Goal: Information Seeking & Learning: Learn about a topic

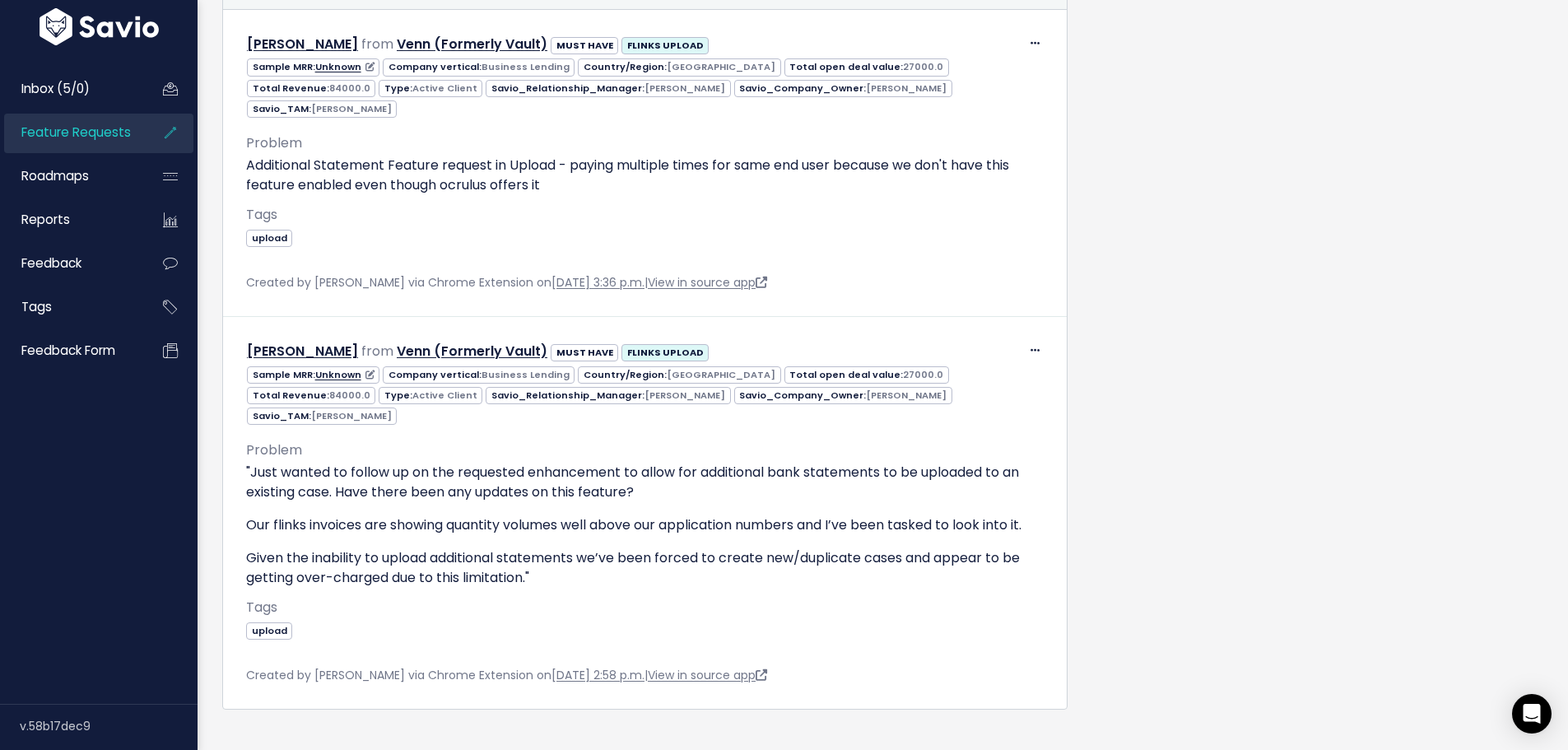
scroll to position [1001, 0]
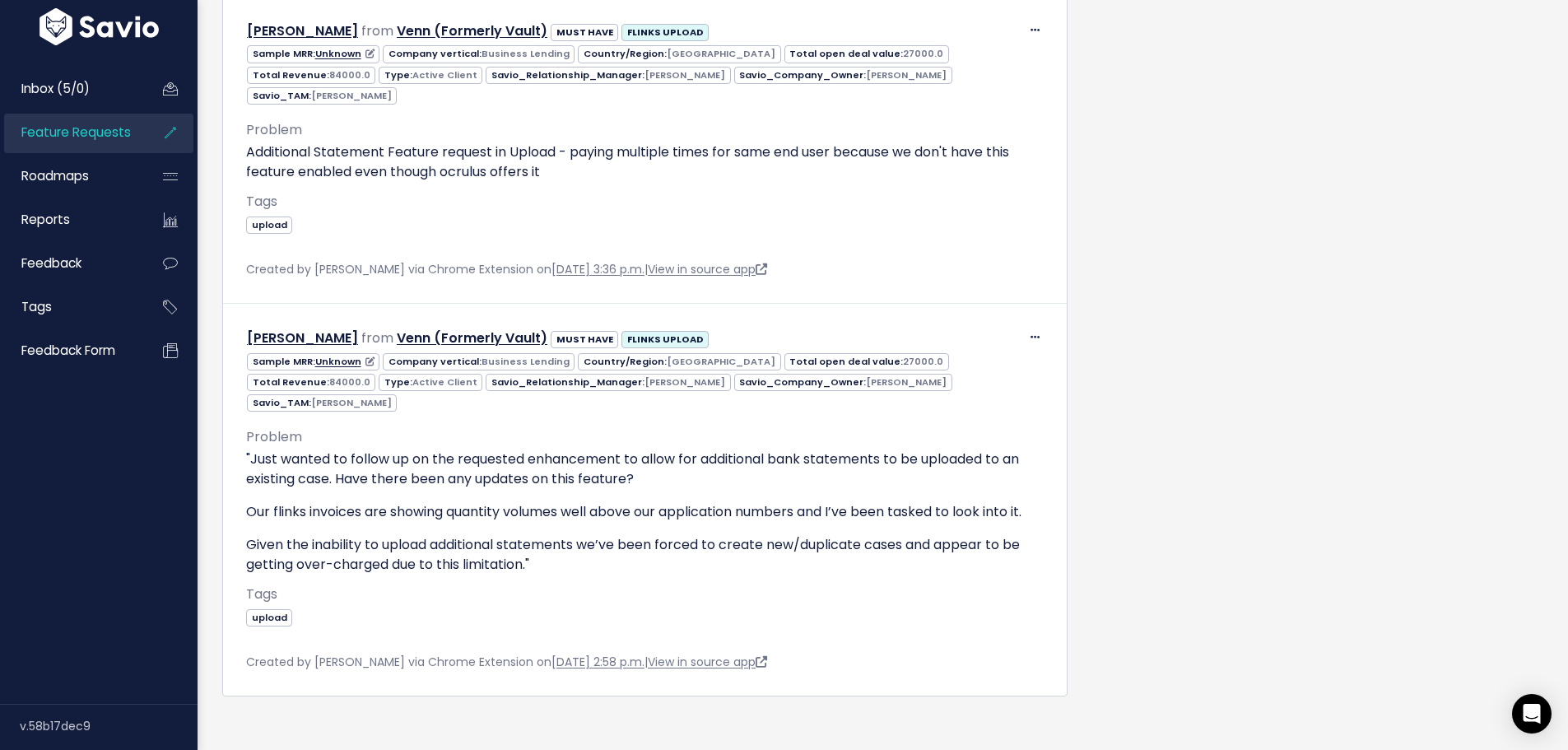
drag, startPoint x: 1131, startPoint y: 280, endPoint x: 1127, endPoint y: 330, distance: 50.2
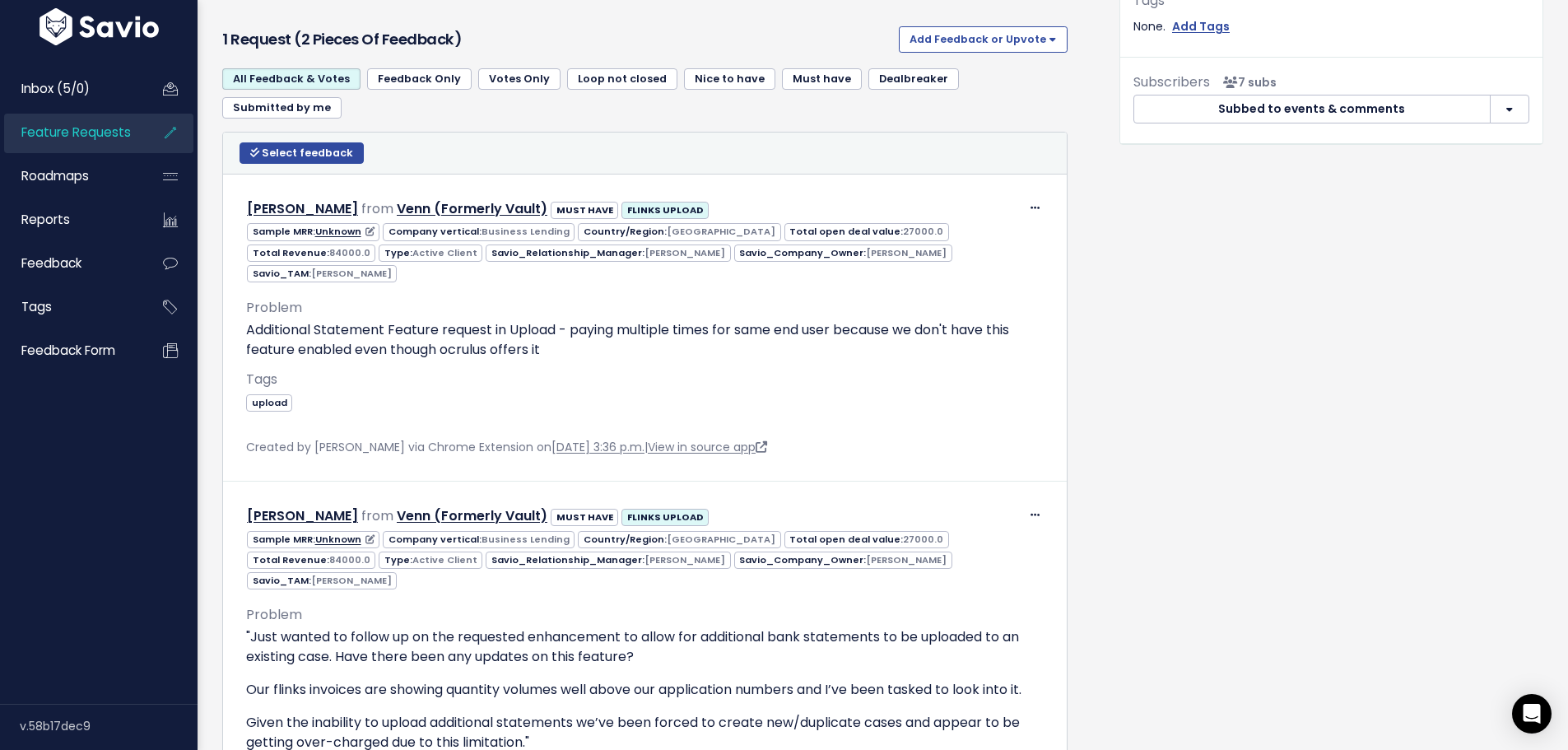
scroll to position [1001, 0]
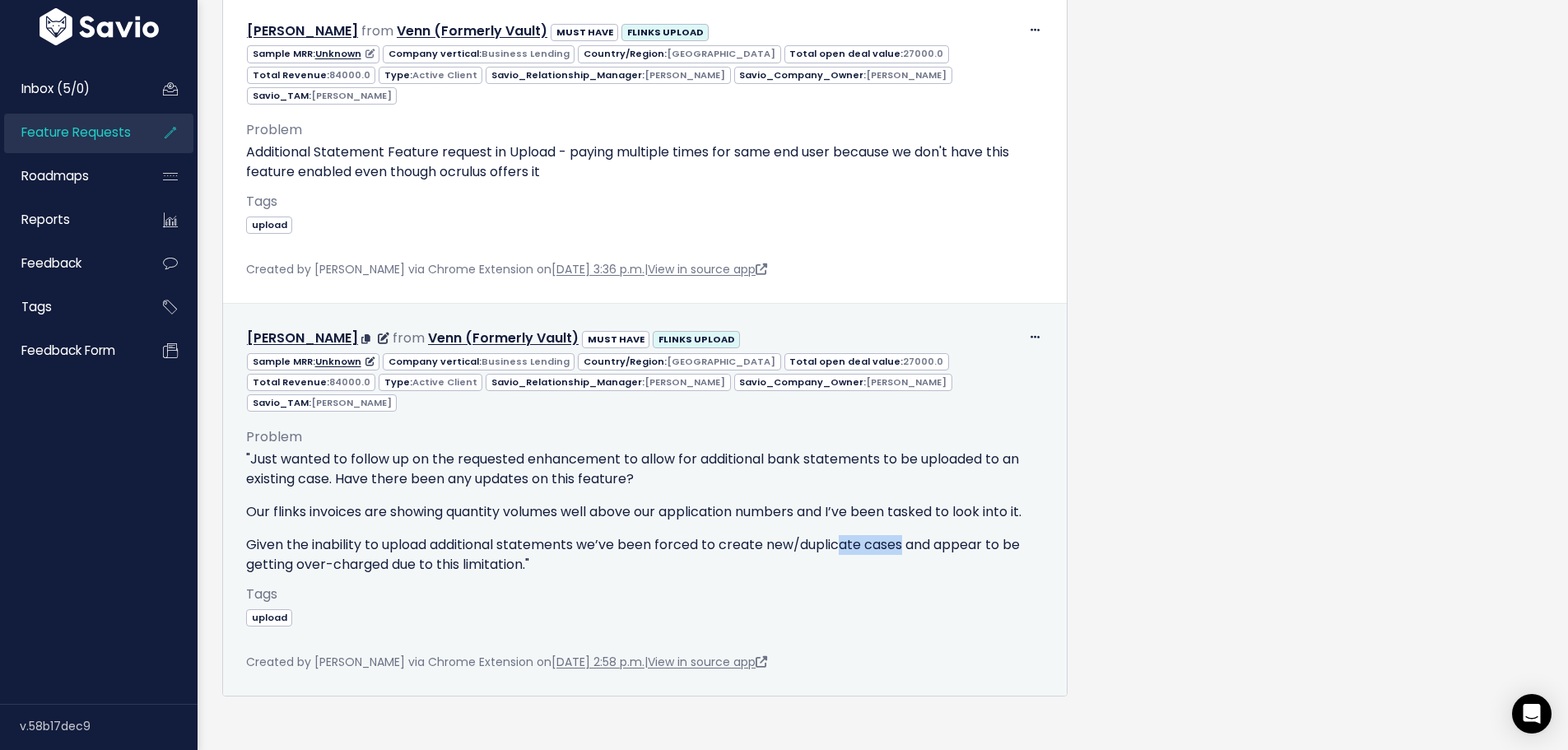
drag, startPoint x: 851, startPoint y: 495, endPoint x: 930, endPoint y: 498, distance: 79.1
click at [913, 535] on p "Given the inability to upload additional statements we’ve been forced to create…" at bounding box center [644, 555] width 798 height 39
